Goal: Task Accomplishment & Management: Use online tool/utility

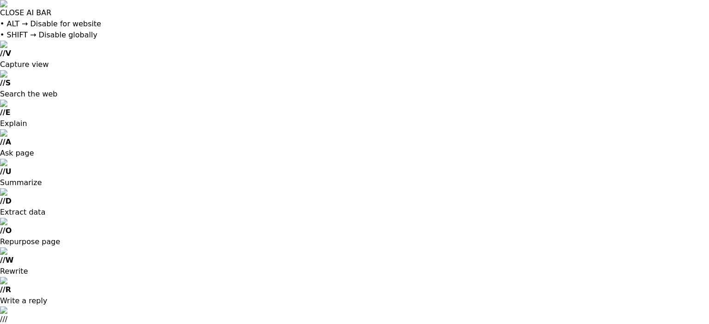
type input "**********"
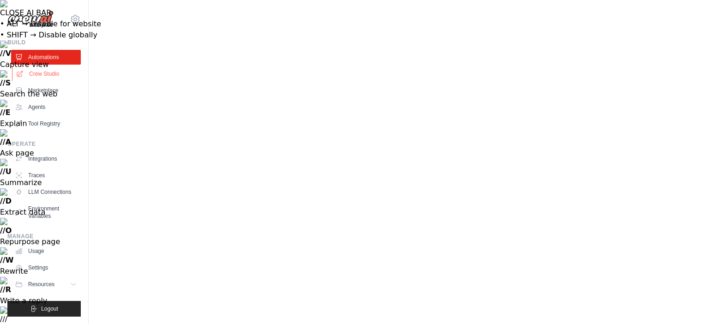
click at [37, 66] on link "Crew Studio" at bounding box center [47, 73] width 70 height 15
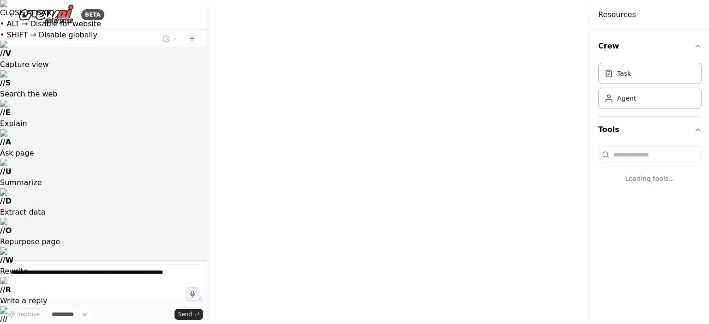
select select "****"
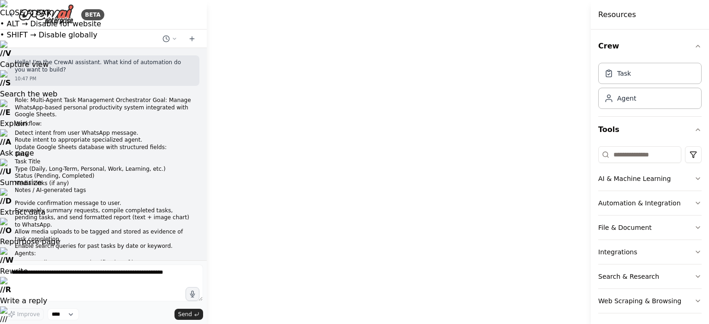
scroll to position [2043, 0]
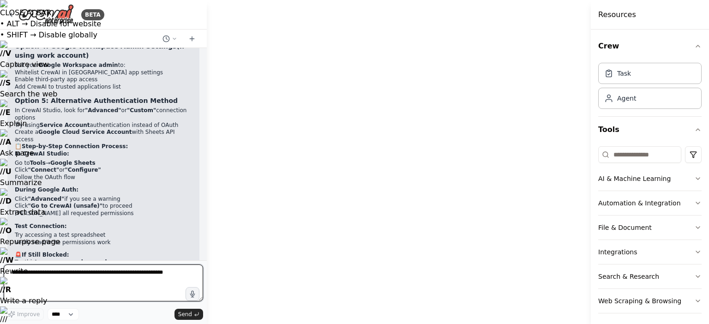
click at [108, 278] on textarea at bounding box center [103, 283] width 199 height 37
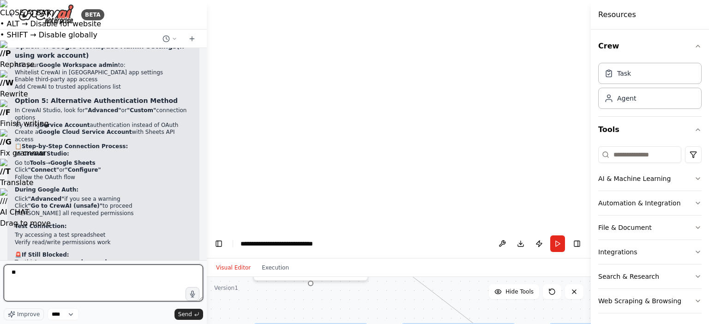
type textarea "*"
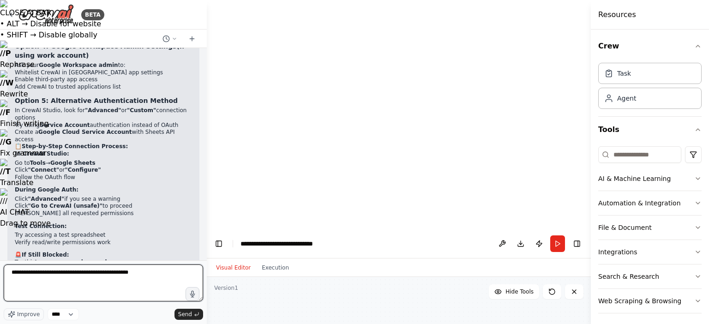
type textarea "**********"
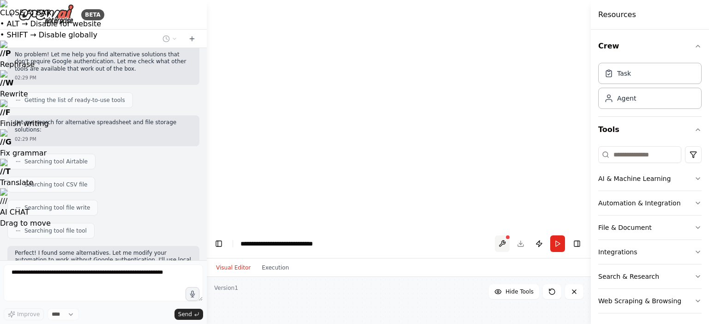
scroll to position [2418, 0]
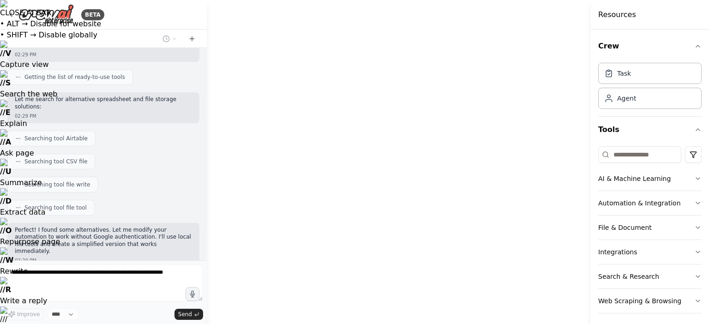
drag, startPoint x: 502, startPoint y: 19, endPoint x: 456, endPoint y: 82, distance: 77.7
drag, startPoint x: 445, startPoint y: 135, endPoint x: 424, endPoint y: 74, distance: 64.2
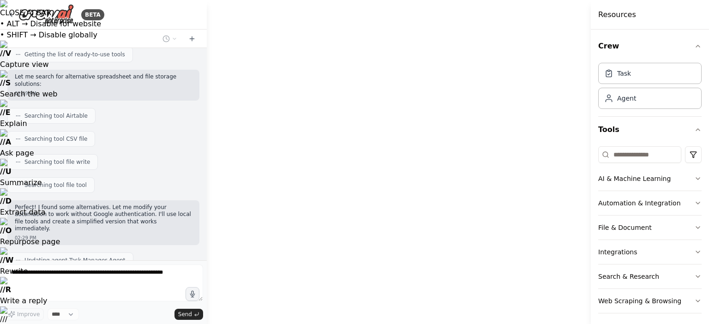
scroll to position [2464, 0]
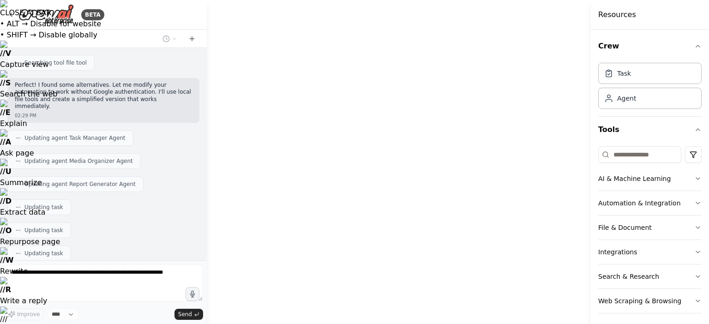
scroll to position [2570, 0]
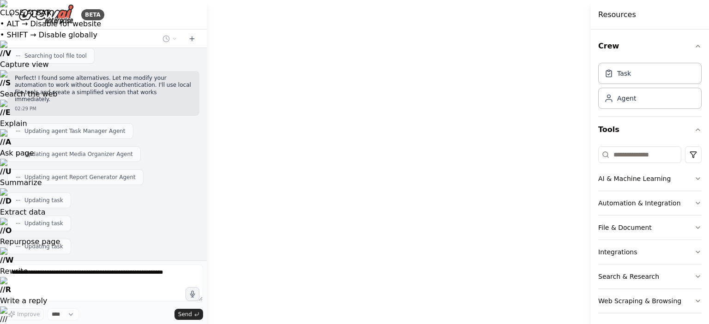
drag, startPoint x: 308, startPoint y: 170, endPoint x: 300, endPoint y: 141, distance: 30.7
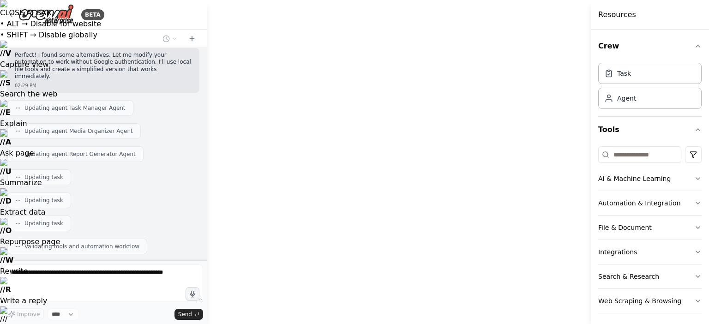
scroll to position [2616, 0]
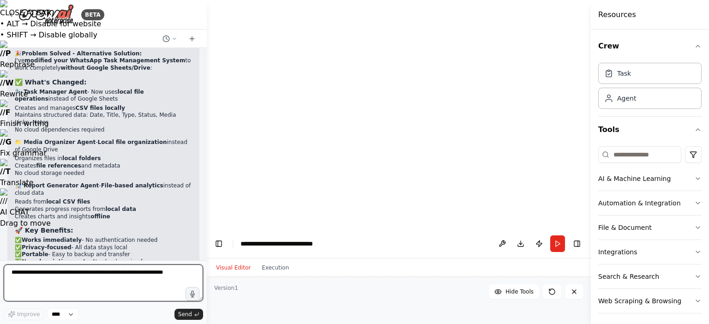
scroll to position [3054, 0]
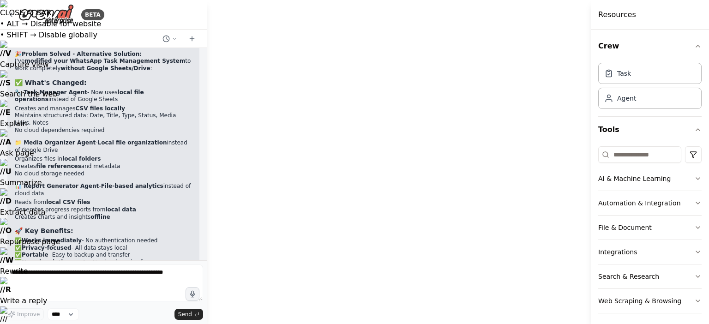
drag, startPoint x: 591, startPoint y: 17, endPoint x: 709, endPoint y: 13, distance: 117.8
click at [709, 13] on div "Resources Crew Task Agent Tools AI & Machine Learning Automation & Integration …" at bounding box center [652, 162] width 113 height 324
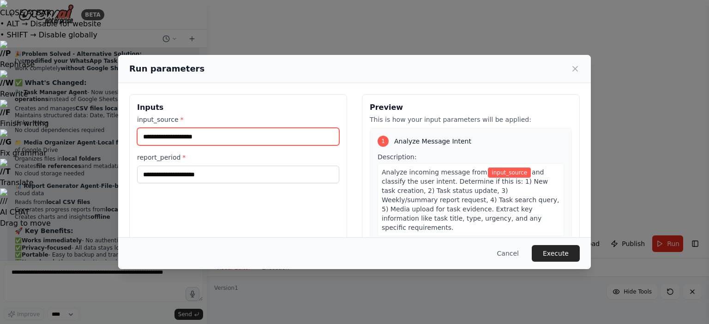
click at [247, 144] on input "input_source *" at bounding box center [238, 137] width 202 height 18
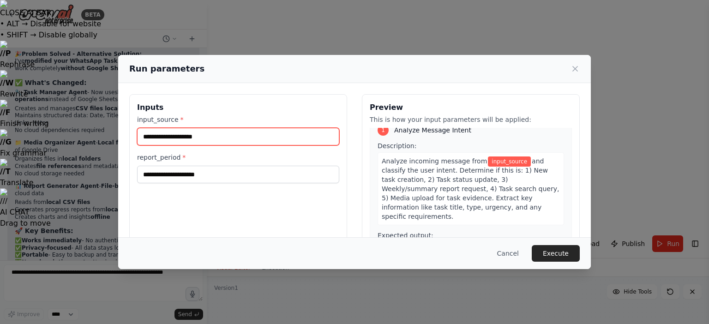
scroll to position [12, 0]
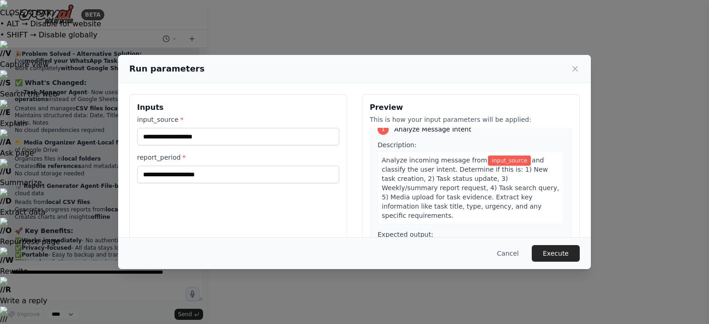
click at [433, 197] on span "and classify the user intent. Determine if this is: 1) New task creation, 2) Ta…" at bounding box center [470, 187] width 177 height 63
click at [471, 180] on span "and classify the user intent. Determine if this is: 1) New task creation, 2) Ta…" at bounding box center [470, 187] width 177 height 63
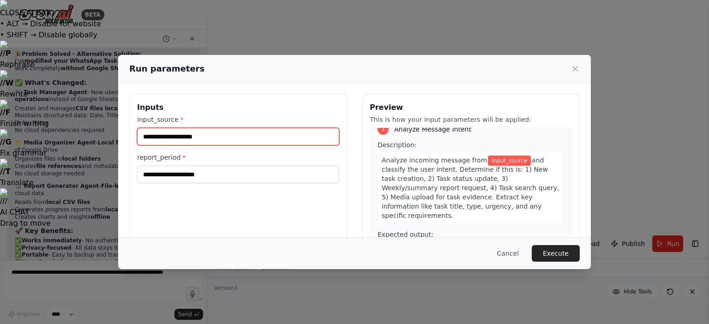
click at [222, 133] on input "input_source *" at bounding box center [238, 137] width 202 height 18
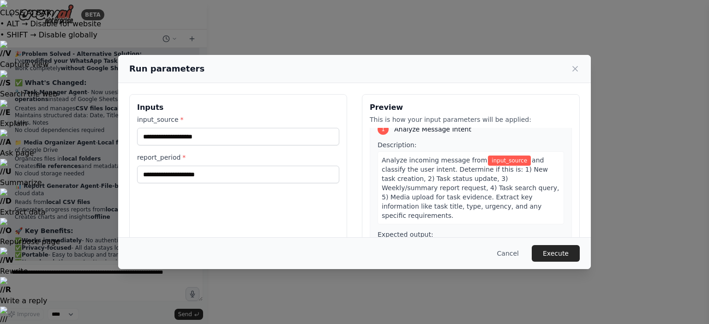
click at [228, 202] on div "Inputs input_source * report_period *" at bounding box center [238, 203] width 218 height 219
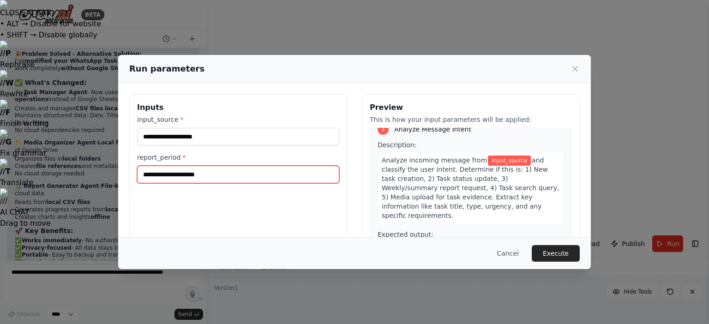
click at [230, 180] on input "report_period *" at bounding box center [238, 175] width 202 height 18
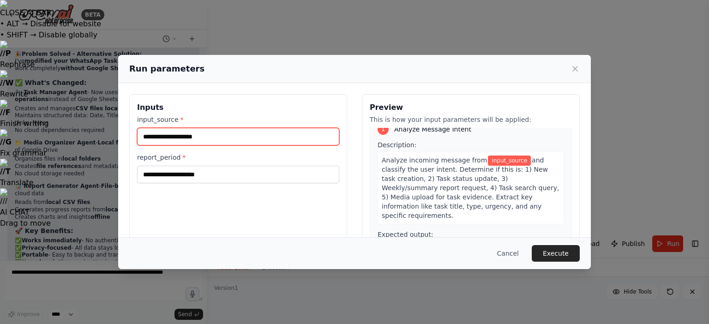
click at [251, 134] on input "input_source *" at bounding box center [238, 137] width 202 height 18
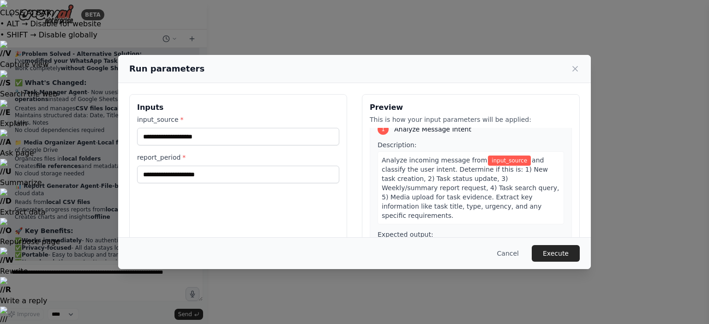
click at [286, 99] on div "Inputs input_source * report_period *" at bounding box center [238, 203] width 218 height 219
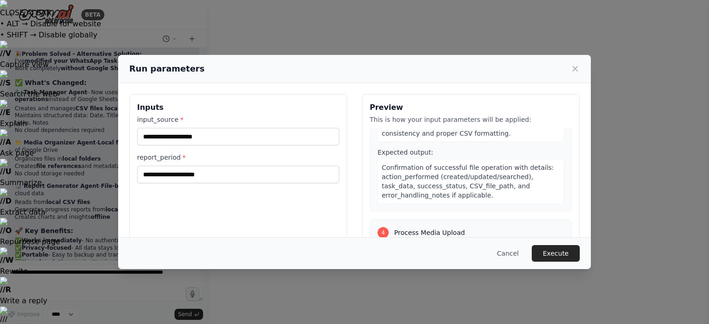
scroll to position [456, 0]
click at [546, 250] on button "Execute" at bounding box center [556, 253] width 48 height 17
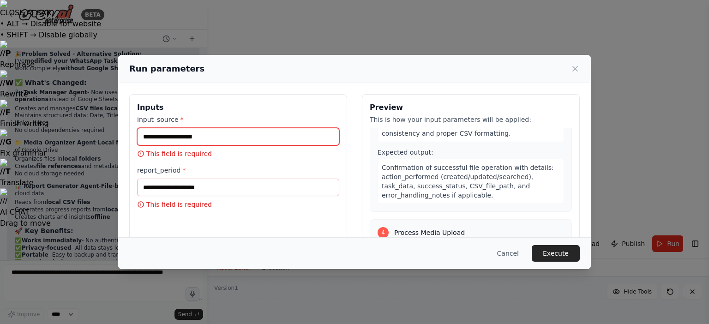
click at [260, 128] on input "input_source *" at bounding box center [238, 137] width 202 height 18
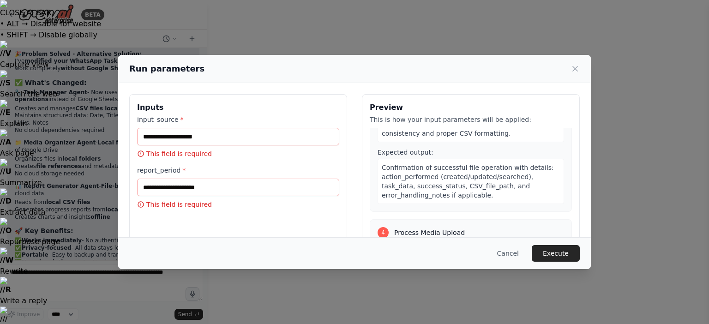
click at [458, 183] on div "Confirmation of successful file operation with details: action_performed (creat…" at bounding box center [471, 181] width 186 height 45
click at [513, 249] on button "Cancel" at bounding box center [508, 253] width 36 height 17
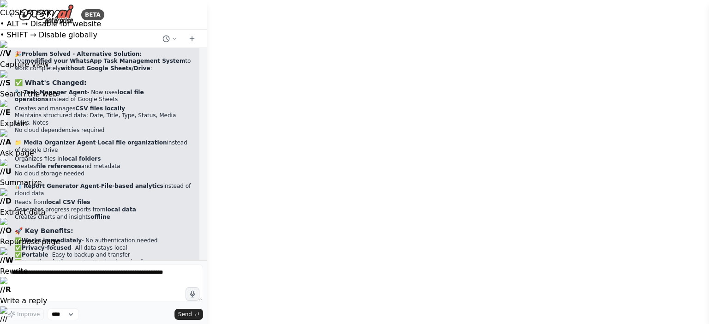
scroll to position [3149, 0]
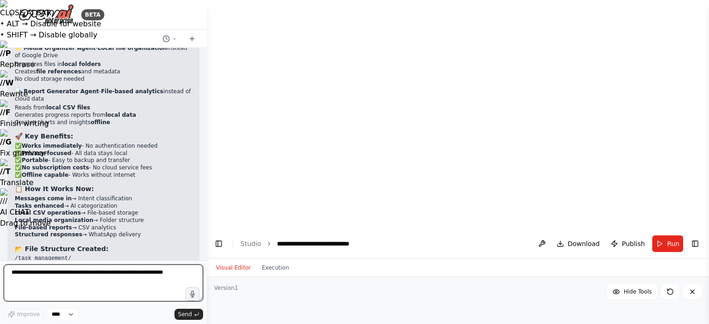
click at [78, 287] on textarea at bounding box center [103, 283] width 199 height 37
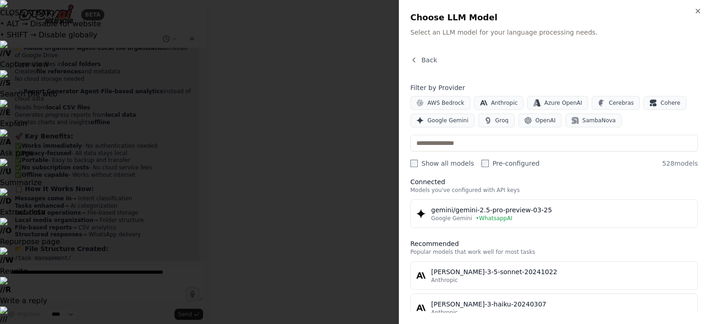
scroll to position [8, 0]
click at [302, 277] on div at bounding box center [354, 162] width 709 height 324
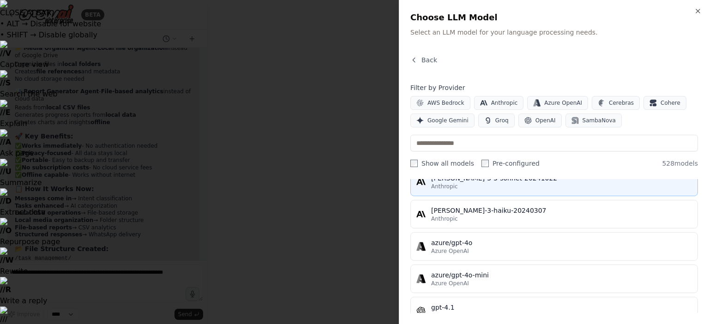
scroll to position [0, 0]
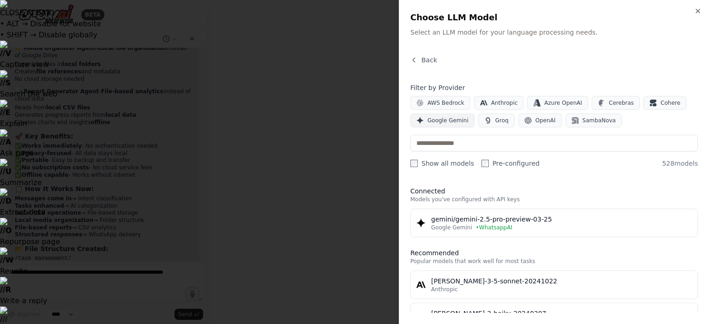
click at [451, 118] on span "Google Gemini" at bounding box center [447, 120] width 41 height 7
click at [544, 118] on span "OpenAI" at bounding box center [545, 120] width 20 height 7
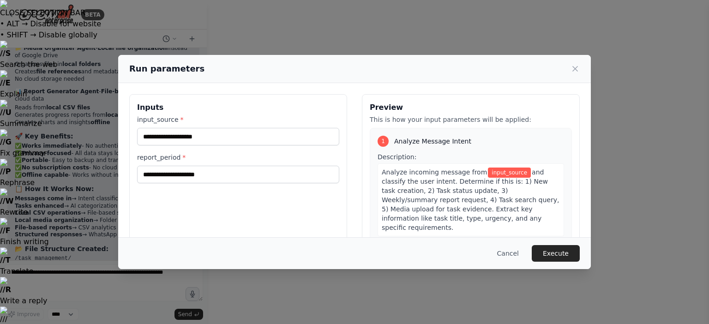
drag, startPoint x: 498, startPoint y: 218, endPoint x: 372, endPoint y: 172, distance: 134.4
click at [372, 172] on div "1 Analyze Message Intent Description: Analyze incoming message from input_sourc…" at bounding box center [471, 221] width 202 height 187
copy div "Analyze incoming message from input_source and classify the user intent. Determ…"
click at [427, 152] on div "Description: Analyze incoming message from input_source and classify the user i…" at bounding box center [471, 194] width 186 height 84
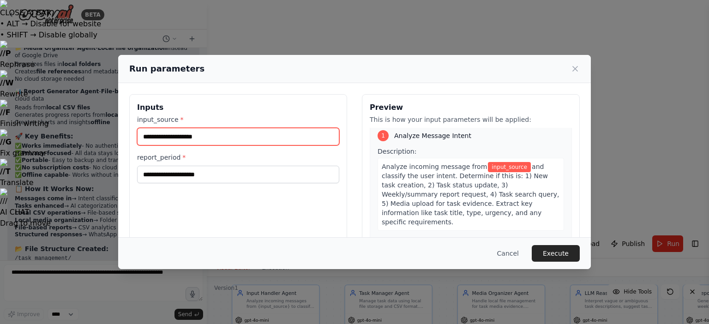
click at [210, 137] on input "input_source *" at bounding box center [238, 137] width 202 height 18
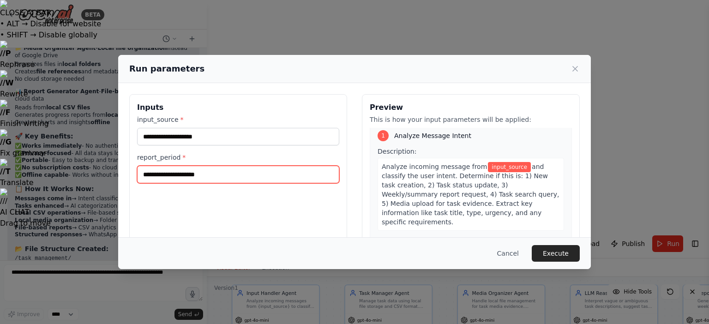
click at [211, 181] on input "report_period *" at bounding box center [238, 175] width 202 height 18
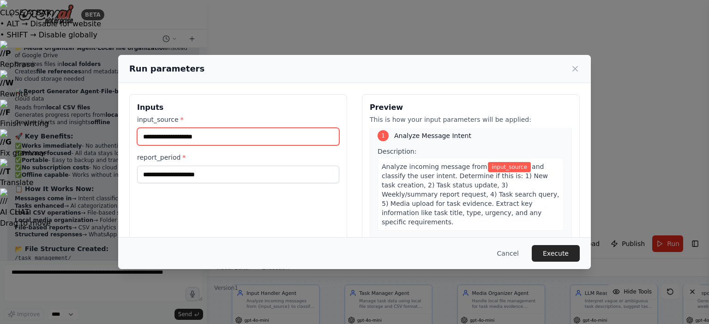
click at [217, 137] on input "input_source *" at bounding box center [238, 137] width 202 height 18
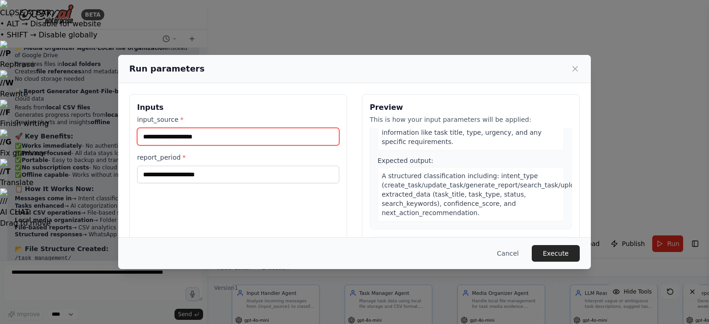
scroll to position [0, 0]
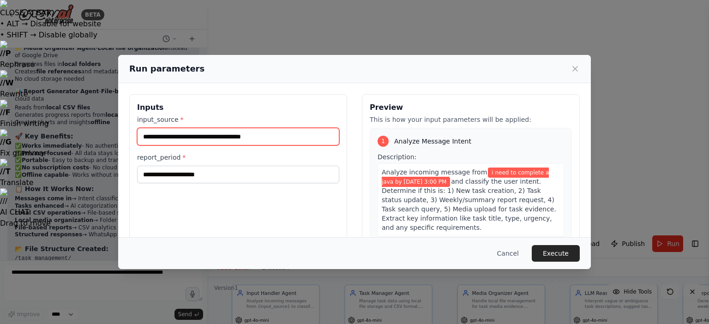
type input "**********"
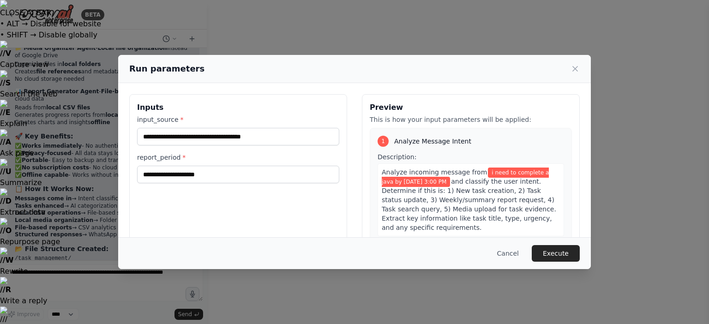
click at [277, 159] on label "report_period *" at bounding box center [238, 157] width 202 height 9
click at [277, 166] on input "report_period *" at bounding box center [238, 175] width 202 height 18
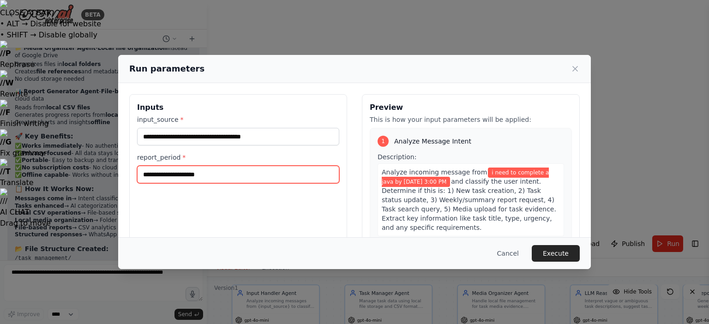
click at [273, 167] on input "report_period *" at bounding box center [238, 175] width 202 height 18
click at [309, 176] on input "report_period *" at bounding box center [238, 175] width 202 height 18
type input "**********"
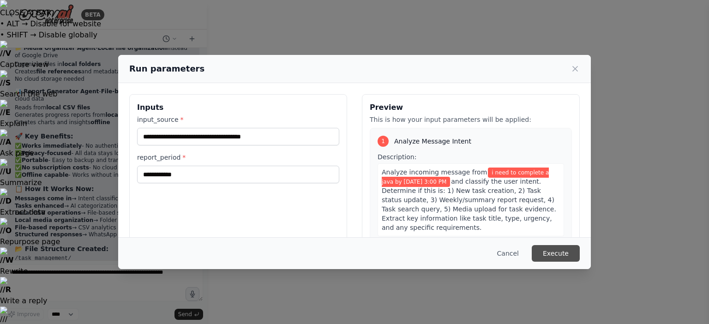
click at [547, 247] on button "Execute" at bounding box center [556, 253] width 48 height 17
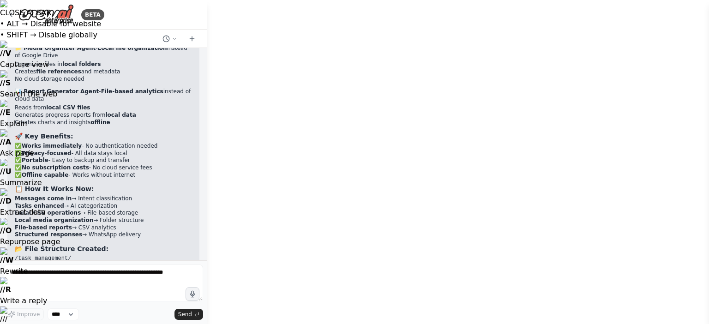
drag, startPoint x: 645, startPoint y: 268, endPoint x: 587, endPoint y: 253, distance: 60.0
drag, startPoint x: 422, startPoint y: 276, endPoint x: 400, endPoint y: 321, distance: 50.8
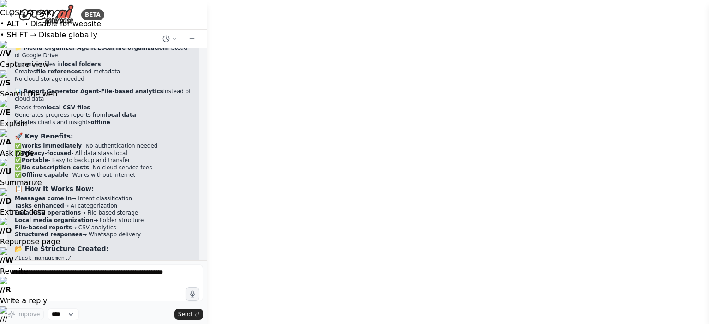
drag, startPoint x: 254, startPoint y: 295, endPoint x: 270, endPoint y: 265, distance: 34.3
drag, startPoint x: 487, startPoint y: 163, endPoint x: 506, endPoint y: 145, distance: 25.5
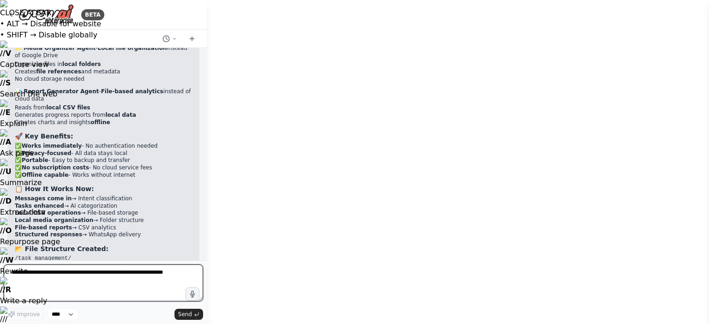
click at [87, 269] on textarea at bounding box center [103, 283] width 199 height 37
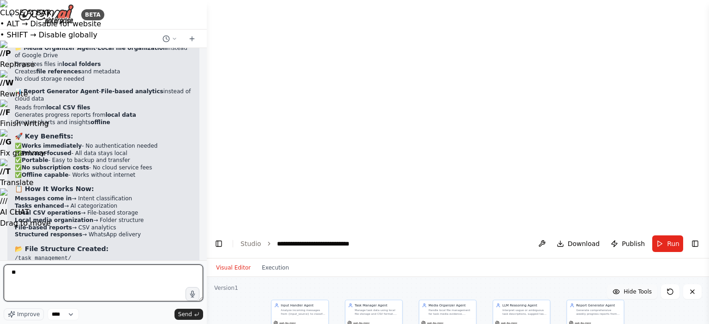
type textarea "*"
type textarea "**********"
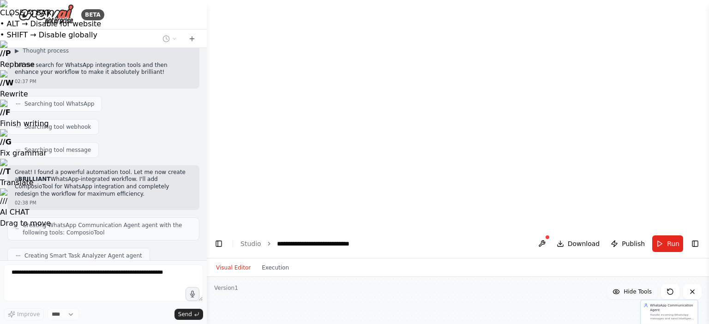
scroll to position [3523, 0]
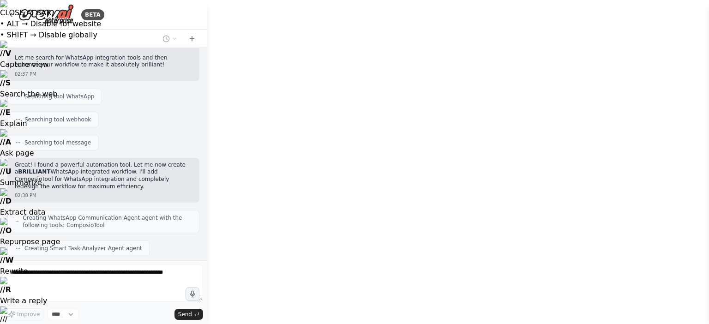
click at [198, 151] on div "Hello! I'm the CrewAI assistant. What kind of automation do you want to build? …" at bounding box center [103, 154] width 207 height 212
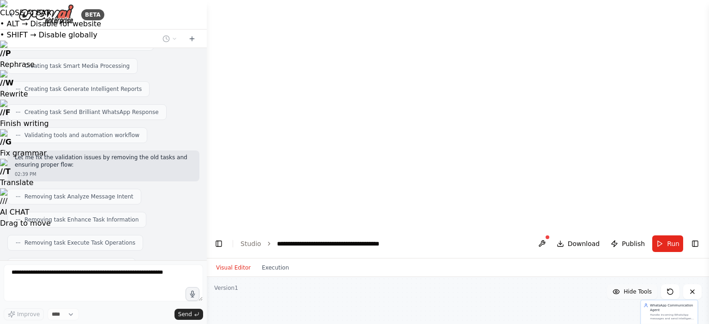
scroll to position [3905, 0]
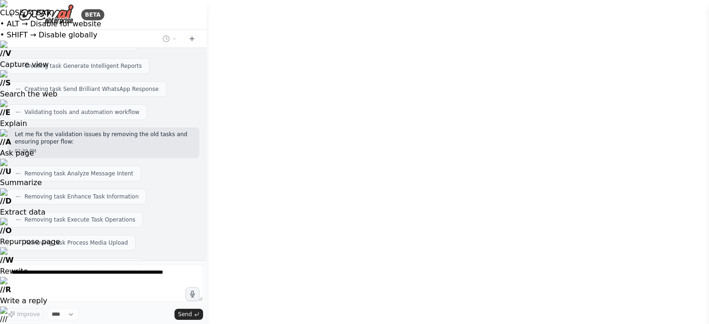
drag, startPoint x: 395, startPoint y: 221, endPoint x: 405, endPoint y: 229, distance: 12.8
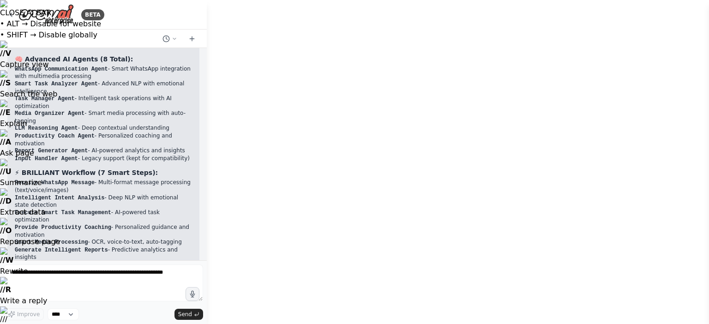
drag, startPoint x: 321, startPoint y: 250, endPoint x: 274, endPoint y: 244, distance: 47.9
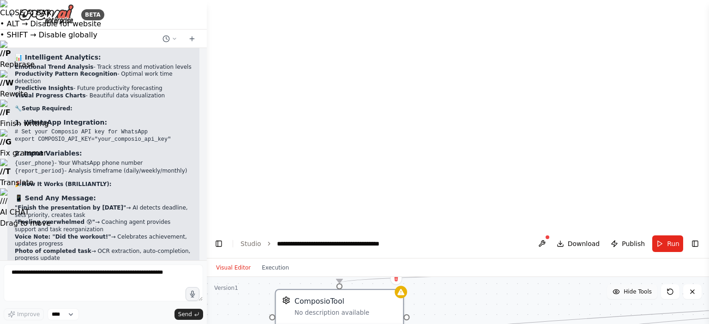
scroll to position [4626, 0]
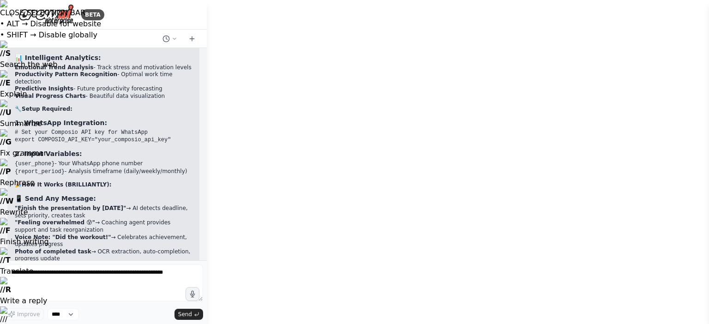
drag, startPoint x: 42, startPoint y: 210, endPoint x: 50, endPoint y: 202, distance: 11.5
drag, startPoint x: 85, startPoint y: 200, endPoint x: 69, endPoint y: 207, distance: 17.2
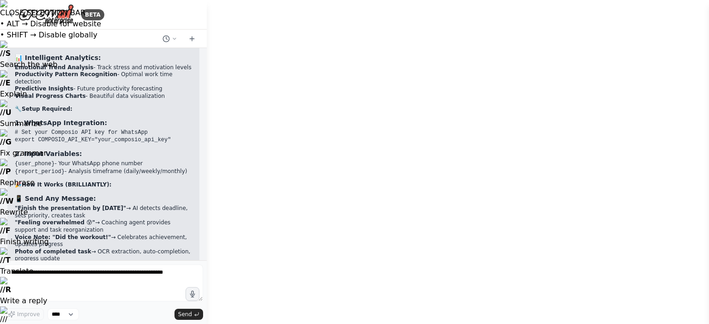
copy li "Composio docs for WhatsApp Business API setup"
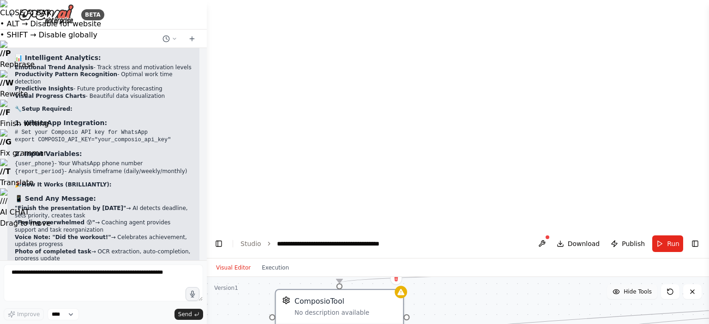
paste input "**********"
type input "**********"
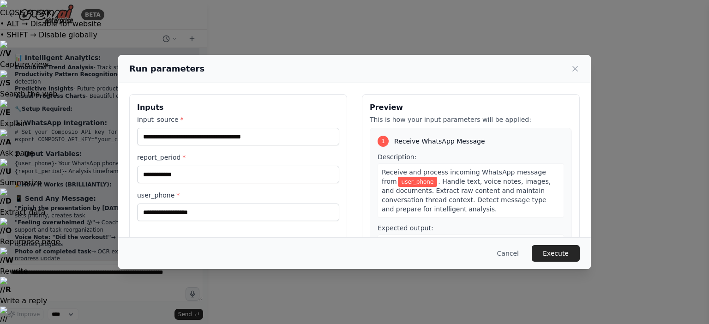
drag, startPoint x: 496, startPoint y: 78, endPoint x: 476, endPoint y: 136, distance: 61.5
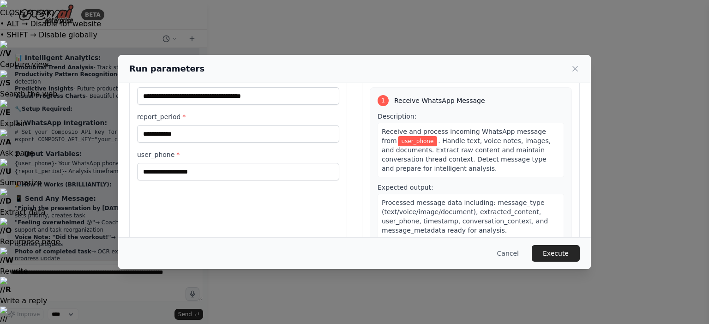
scroll to position [42, 0]
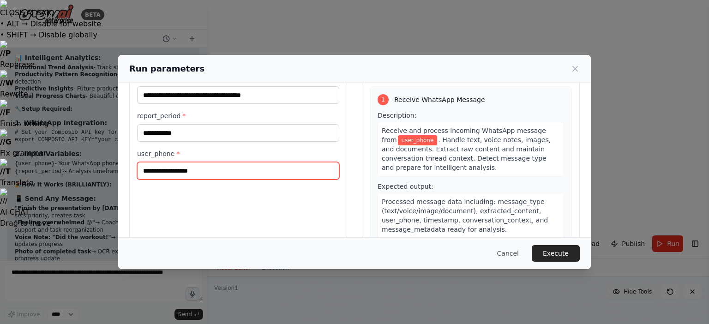
click at [289, 178] on input "user_phone *" at bounding box center [238, 171] width 202 height 18
type input "**********"
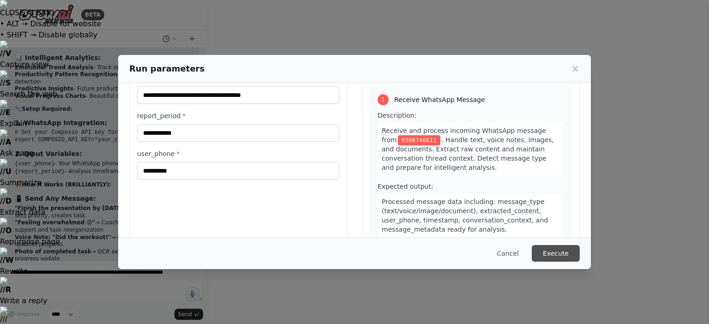
click at [545, 249] on button "Execute" at bounding box center [556, 253] width 48 height 17
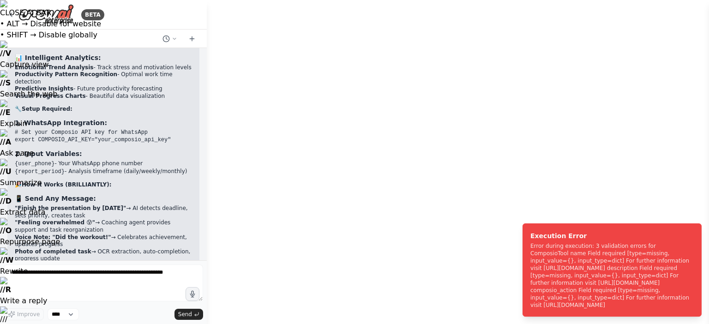
drag, startPoint x: 443, startPoint y: 274, endPoint x: 360, endPoint y: 220, distance: 99.4
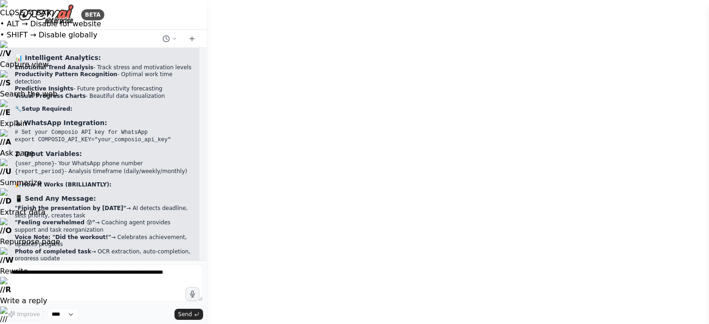
drag, startPoint x: 616, startPoint y: 233, endPoint x: 674, endPoint y: 202, distance: 65.9
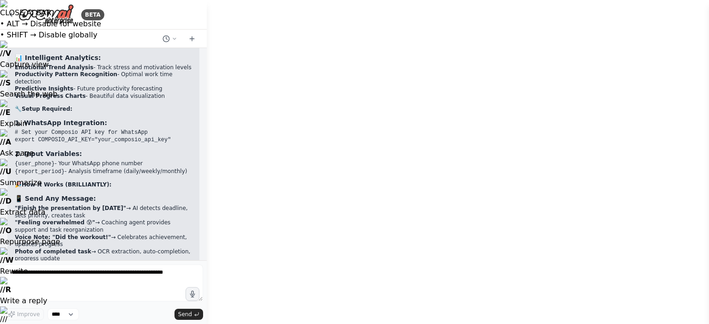
drag, startPoint x: 343, startPoint y: 64, endPoint x: 365, endPoint y: 242, distance: 179.5
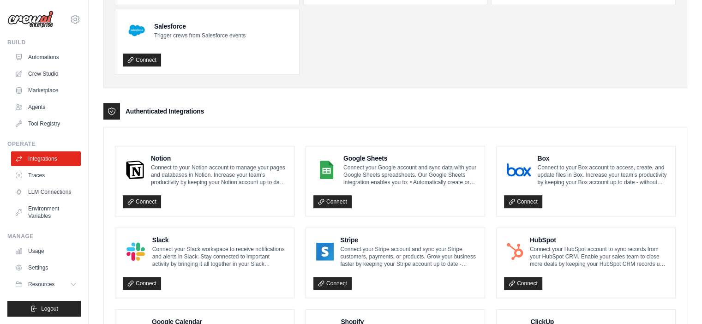
scroll to position [491, 0]
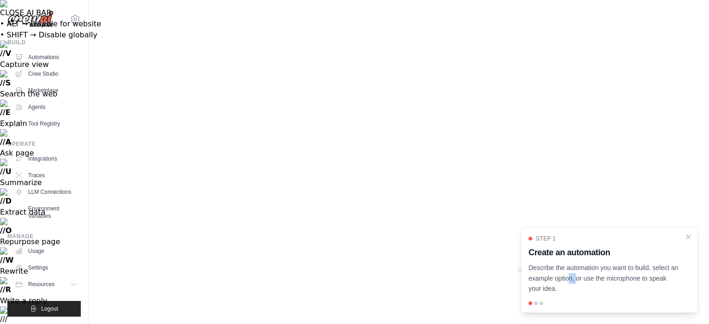
drag, startPoint x: 591, startPoint y: 274, endPoint x: 554, endPoint y: 274, distance: 36.9
click at [554, 274] on p "Describe the automation you want to build, select an example option, or use the…" at bounding box center [604, 278] width 150 height 31
click at [54, 51] on link "Automations" at bounding box center [47, 57] width 70 height 15
